Goal: Use online tool/utility: Utilize a website feature to perform a specific function

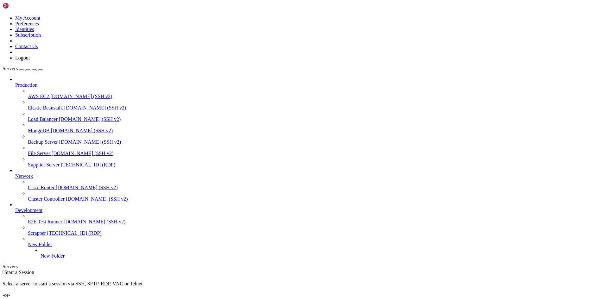
click at [61, 162] on span "[TECHNICAL_ID] (RDP)" at bounding box center [88, 164] width 54 height 5
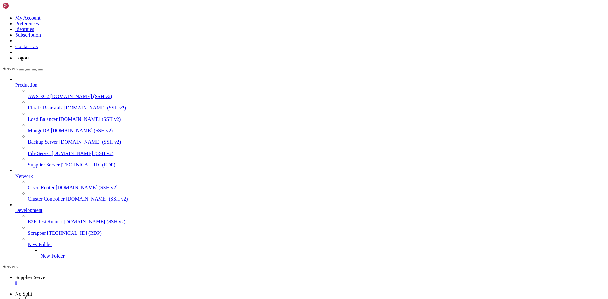
drag, startPoint x: 388, startPoint y: 500, endPoint x: 381, endPoint y: 495, distance: 8.4
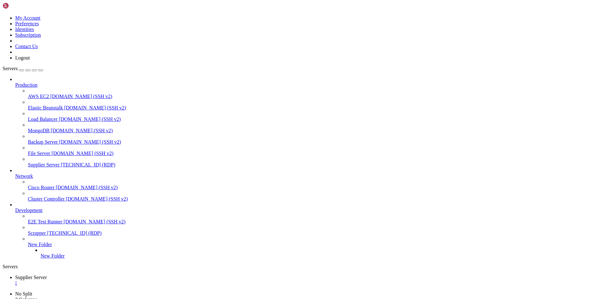
drag, startPoint x: 179, startPoint y: 439, endPoint x: 141, endPoint y: 439, distance: 37.7
